Goal: Transaction & Acquisition: Purchase product/service

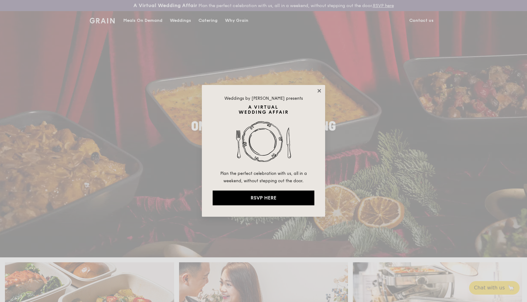
click at [320, 90] on icon at bounding box center [319, 90] width 3 height 3
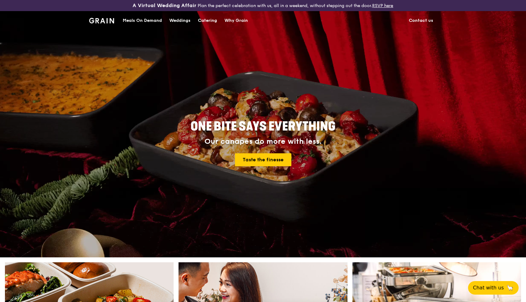
click at [146, 21] on div "Meals On Demand" at bounding box center [142, 20] width 39 height 18
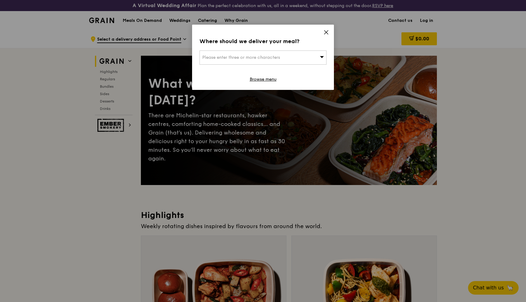
click at [313, 59] on div "Please enter three or more characters" at bounding box center [262, 58] width 127 height 14
click at [328, 30] on icon at bounding box center [326, 33] width 6 height 6
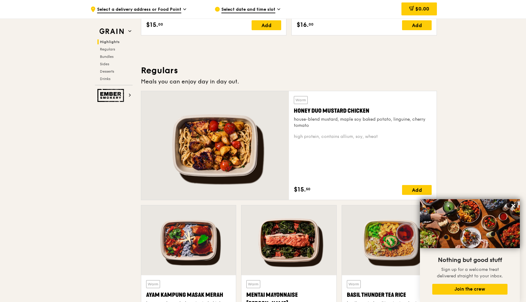
scroll to position [377, 0]
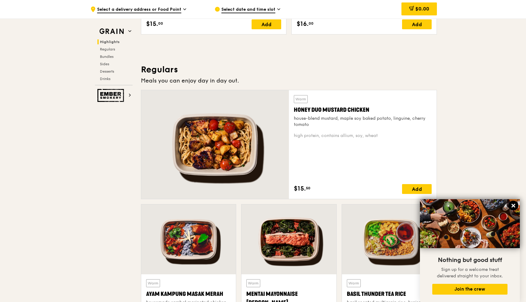
click at [516, 205] on icon at bounding box center [514, 206] width 6 height 6
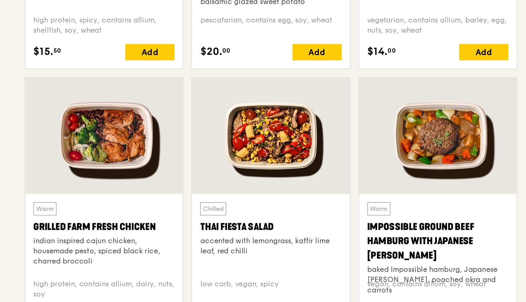
scroll to position [610, 0]
